Goal: Transaction & Acquisition: Purchase product/service

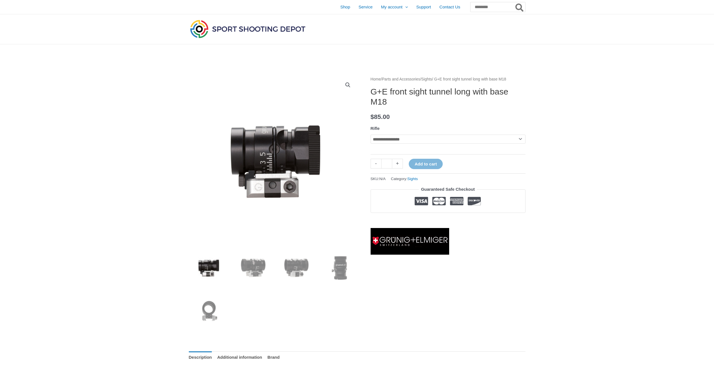
click at [447, 144] on select "**********" at bounding box center [448, 139] width 155 height 9
select select "***"
click at [371, 142] on select "**********" at bounding box center [448, 139] width 155 height 9
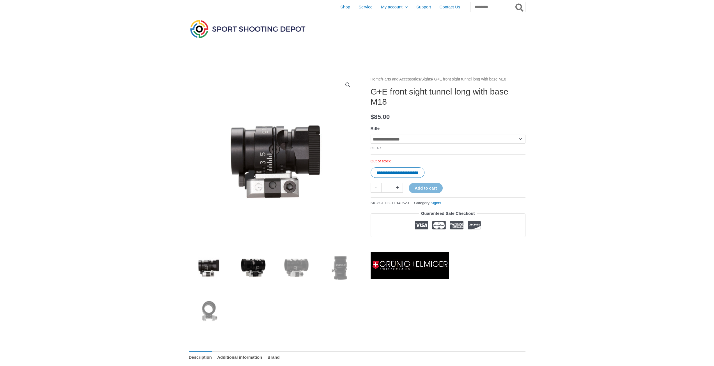
click at [252, 267] on img at bounding box center [251, 267] width 39 height 39
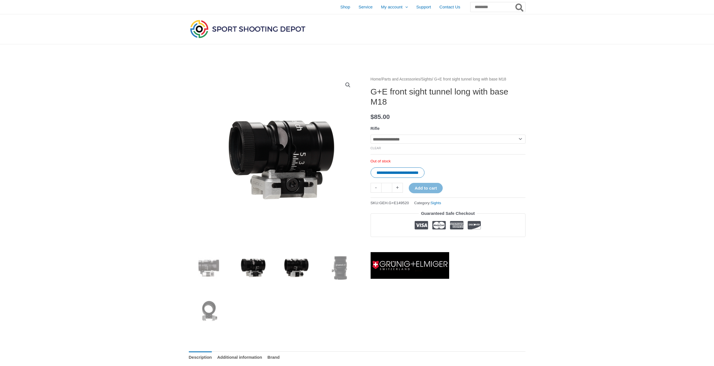
click at [291, 263] on img at bounding box center [294, 267] width 39 height 39
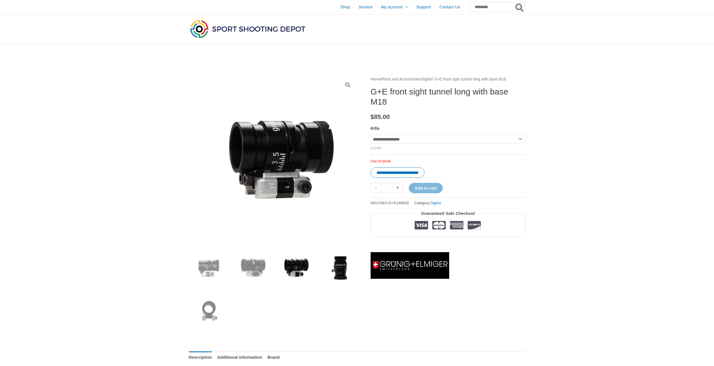
click at [321, 262] on img at bounding box center [337, 267] width 39 height 39
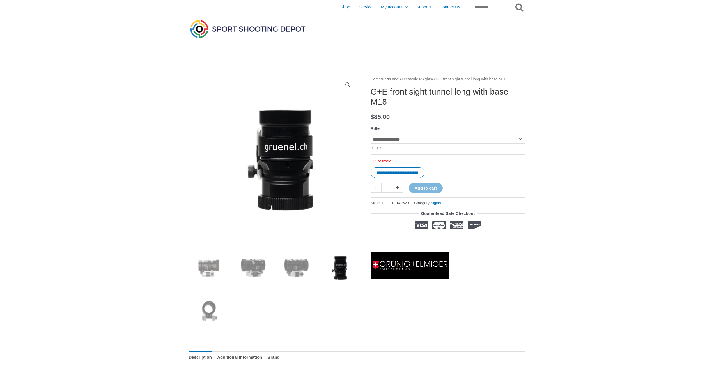
click at [378, 101] on h1 "G+E front sight tunnel long with base M18" at bounding box center [448, 97] width 155 height 20
drag, startPoint x: 378, startPoint y: 101, endPoint x: 405, endPoint y: 100, distance: 27.5
click at [406, 100] on h1 "G+E front sight tunnel long with base M18" at bounding box center [448, 97] width 155 height 20
click at [376, 98] on h1 "G+E front sight tunnel long with base M18" at bounding box center [448, 97] width 155 height 20
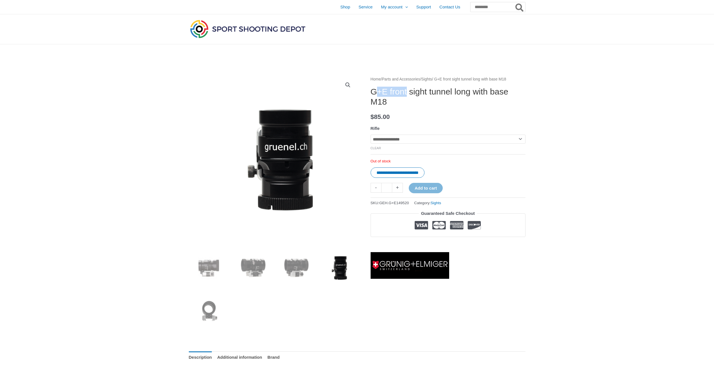
drag, startPoint x: 376, startPoint y: 98, endPoint x: 410, endPoint y: 100, distance: 34.3
click at [410, 99] on h1 "G+E front sight tunnel long with base M18" at bounding box center [448, 97] width 155 height 20
click at [371, 99] on h1 "G+E front sight tunnel long with base M18" at bounding box center [448, 97] width 155 height 20
drag, startPoint x: 371, startPoint y: 99, endPoint x: 440, endPoint y: 101, distance: 68.2
click at [440, 101] on h1 "G+E front sight tunnel long with base M18" at bounding box center [448, 97] width 155 height 20
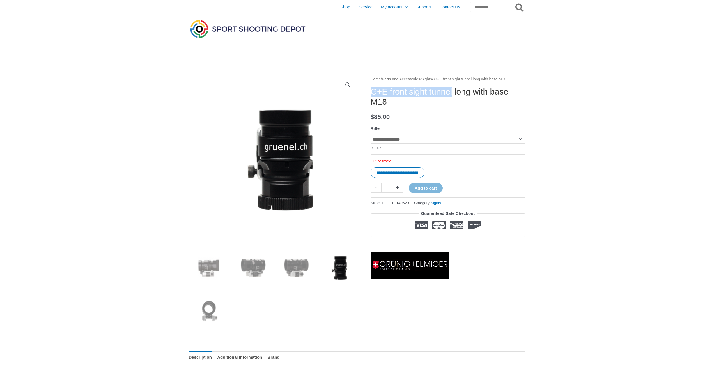
click at [424, 96] on h1 "G+E front sight tunnel long with base M18" at bounding box center [448, 97] width 155 height 20
click at [423, 95] on h1 "G+E front sight tunnel long with base M18" at bounding box center [448, 97] width 155 height 20
drag, startPoint x: 423, startPoint y: 95, endPoint x: 372, endPoint y: 98, distance: 51.1
click at [372, 98] on h1 "G+E front sight tunnel long with base M18" at bounding box center [448, 97] width 155 height 20
